Goal: Navigation & Orientation: Find specific page/section

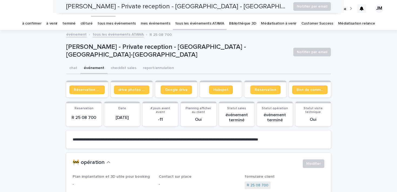
scroll to position [1318, 0]
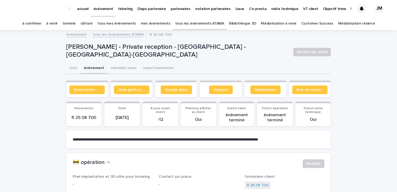
click at [363, 7] on icon at bounding box center [362, 8] width 4 height 4
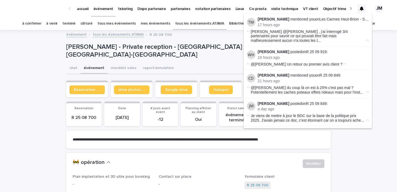
click at [321, 70] on li "[PERSON_NAME] mentioned you on R 25 09 849 : 21 hours ago @[PERSON_NAME] du cou…" at bounding box center [308, 84] width 128 height 28
click at [322, 73] on link "R 25 09 849" at bounding box center [330, 75] width 21 height 4
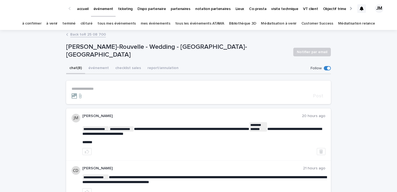
click at [362, 6] on icon at bounding box center [362, 8] width 4 height 4
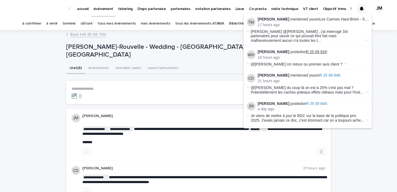
click at [314, 50] on link "R 25 09 919" at bounding box center [316, 52] width 21 height 4
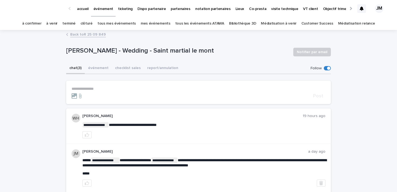
click at [364, 6] on div at bounding box center [362, 8] width 9 height 9
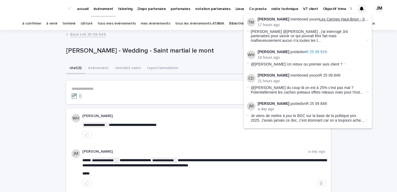
click at [352, 18] on link "Les Carmes Haut-Brion - Sourcing/pricing" at bounding box center [355, 19] width 70 height 4
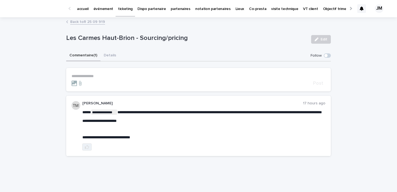
click at [86, 150] on icon "button" at bounding box center [87, 147] width 4 height 4
